Goal: Transaction & Acquisition: Download file/media

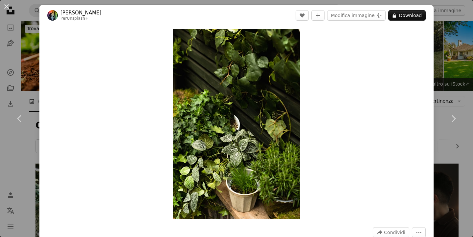
scroll to position [1540, 0]
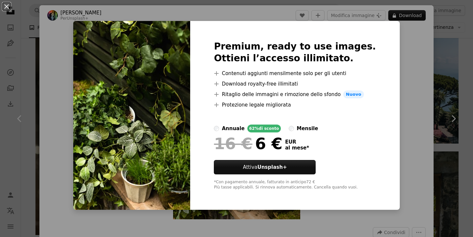
click at [416, 57] on div "An X shape Premium, ready to use images. Ottieni l’accesso illimitato. A plus s…" at bounding box center [236, 118] width 473 height 237
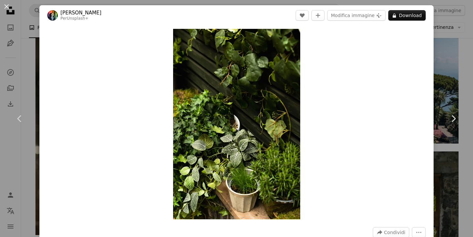
click at [444, 162] on div "An X shape Chevron left Chevron right [PERSON_NAME] Per Unsplash+ A heart A plu…" at bounding box center [236, 118] width 473 height 237
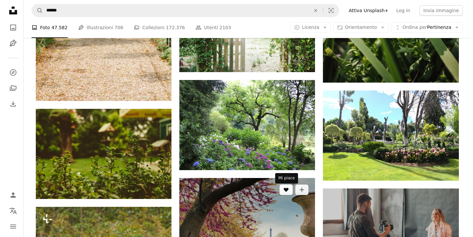
scroll to position [2852, 0]
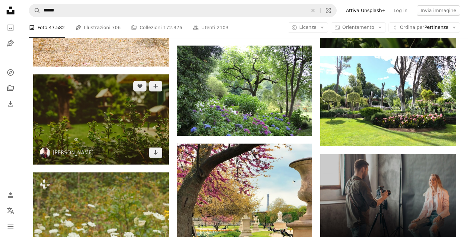
click at [142, 134] on img at bounding box center [101, 120] width 136 height 90
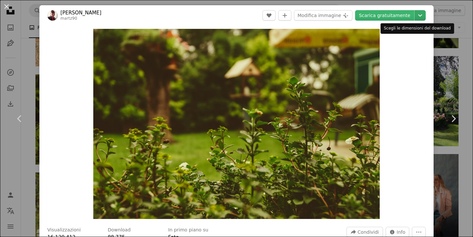
click at [418, 16] on icon "Chevron down" at bounding box center [420, 15] width 11 height 8
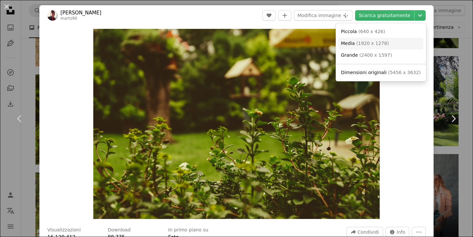
click at [371, 43] on span "( 1920 x 1278 )" at bounding box center [372, 43] width 33 height 5
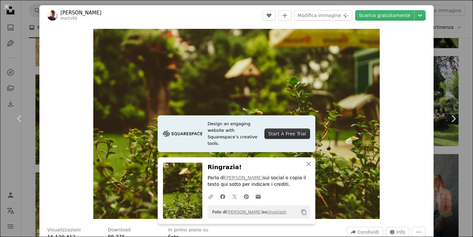
click at [417, 136] on div "Zoom in" at bounding box center [236, 124] width 394 height 197
click at [451, 69] on div "An X shape Chevron left Chevron right Design an engaging website with Squarespa…" at bounding box center [236, 118] width 473 height 237
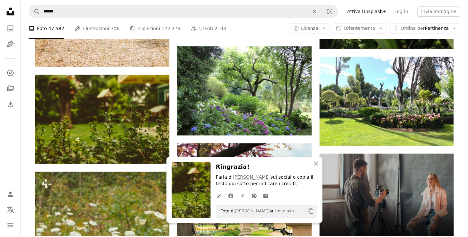
scroll to position [3076, 0]
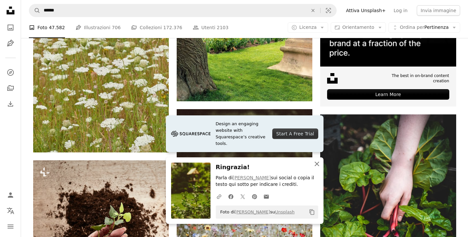
click at [318, 165] on icon "An X shape" at bounding box center [317, 164] width 8 height 8
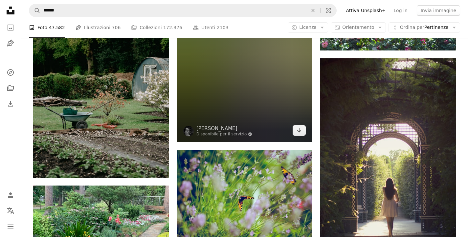
scroll to position [3597, 0]
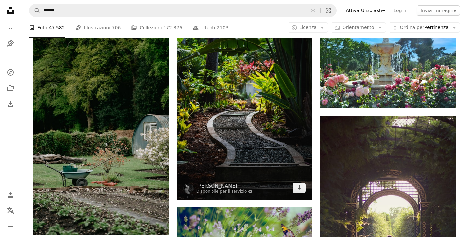
click at [243, 146] on img at bounding box center [245, 98] width 136 height 204
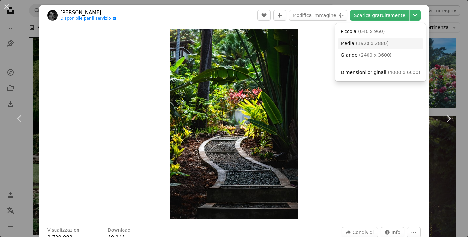
click at [368, 43] on span "( 1920 x 2880 )" at bounding box center [372, 43] width 33 height 5
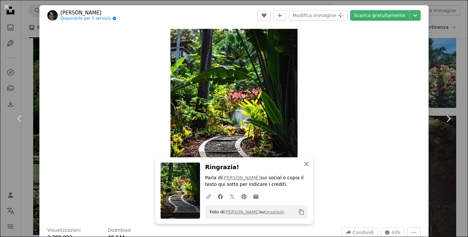
click at [309, 166] on icon "button" at bounding box center [306, 164] width 5 height 5
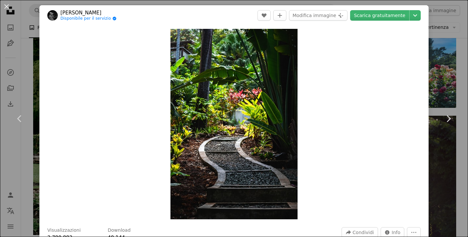
click at [309, 166] on link "Design an engaging website with Squarespace’s creative tools. Start A Free Trial" at bounding box center [315, 197] width 56 height 67
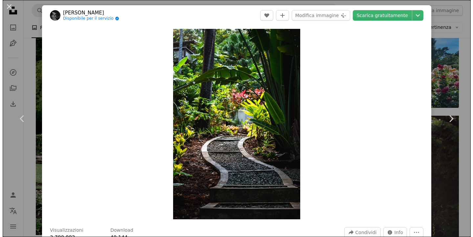
scroll to position [3588, 0]
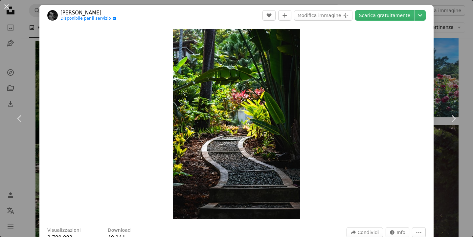
click at [451, 22] on div "An X shape Chevron left Chevron right [PERSON_NAME] Disponibile per il servizio…" at bounding box center [236, 118] width 473 height 237
